Goal: Browse casually

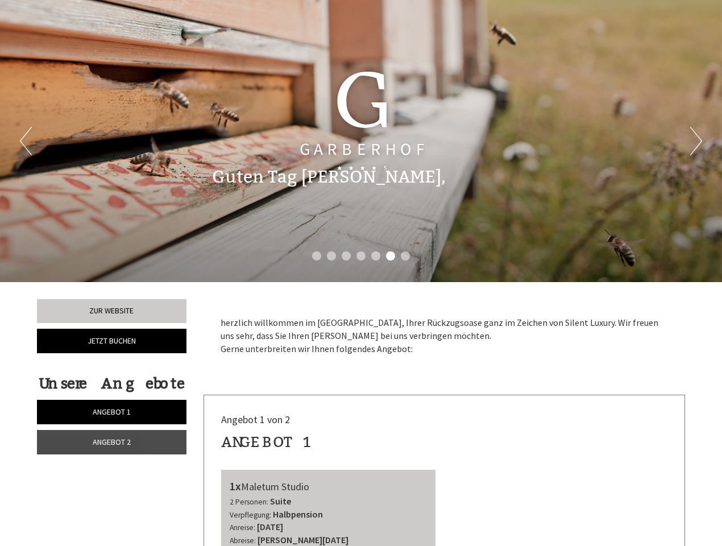
click at [361, 273] on div "Previous Next 1 2 3 4 5 6 7" at bounding box center [361, 141] width 722 height 282
click at [26, 141] on button "Previous" at bounding box center [26, 141] width 12 height 28
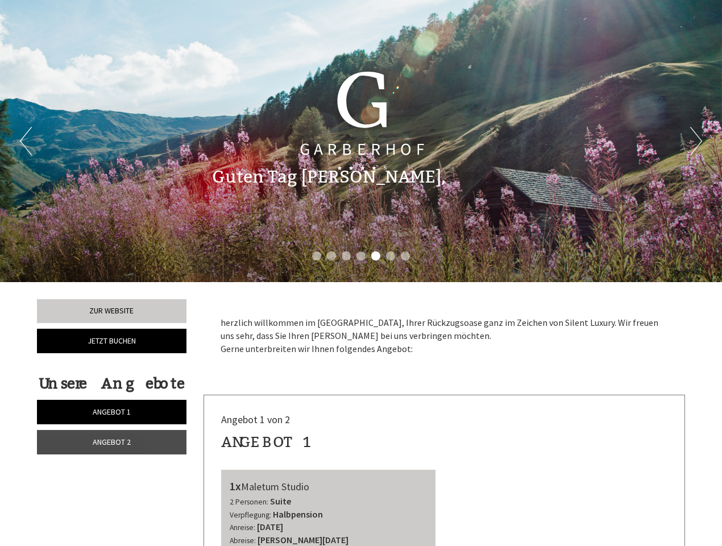
click at [696, 141] on button "Next" at bounding box center [696, 141] width 12 height 28
click at [317, 256] on li "1" at bounding box center [316, 255] width 9 height 9
click at [332, 256] on li "2" at bounding box center [331, 255] width 9 height 9
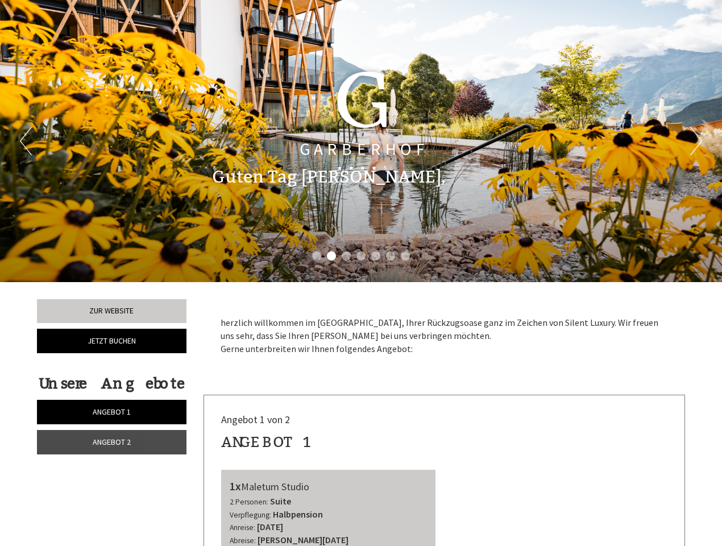
click at [346, 256] on li "3" at bounding box center [346, 255] width 9 height 9
click at [361, 256] on li "4" at bounding box center [361, 255] width 9 height 9
click at [376, 256] on li "5" at bounding box center [375, 255] width 9 height 9
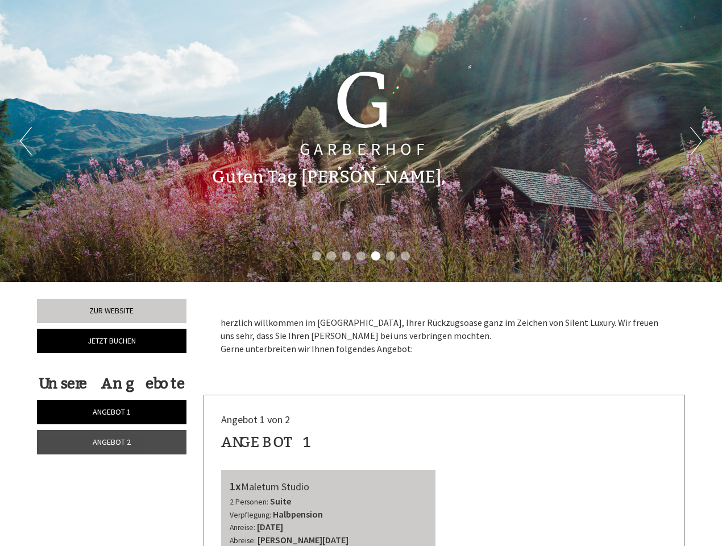
click at [391, 256] on li "6" at bounding box center [390, 255] width 9 height 9
click at [405, 256] on li "7" at bounding box center [405, 255] width 9 height 9
